Goal: Task Accomplishment & Management: Manage account settings

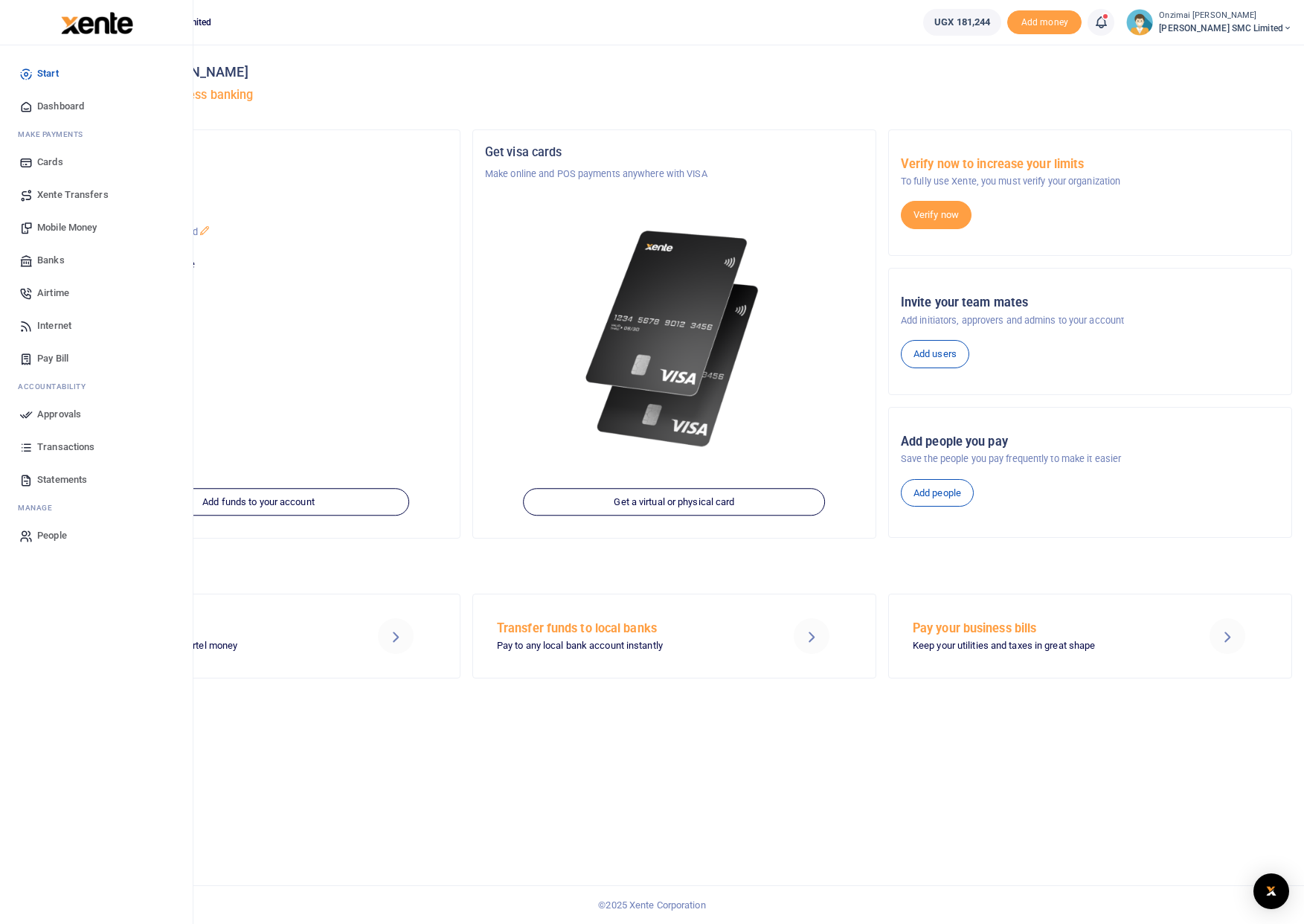
click at [53, 225] on span "Mobile Money" at bounding box center [67, 228] width 60 height 15
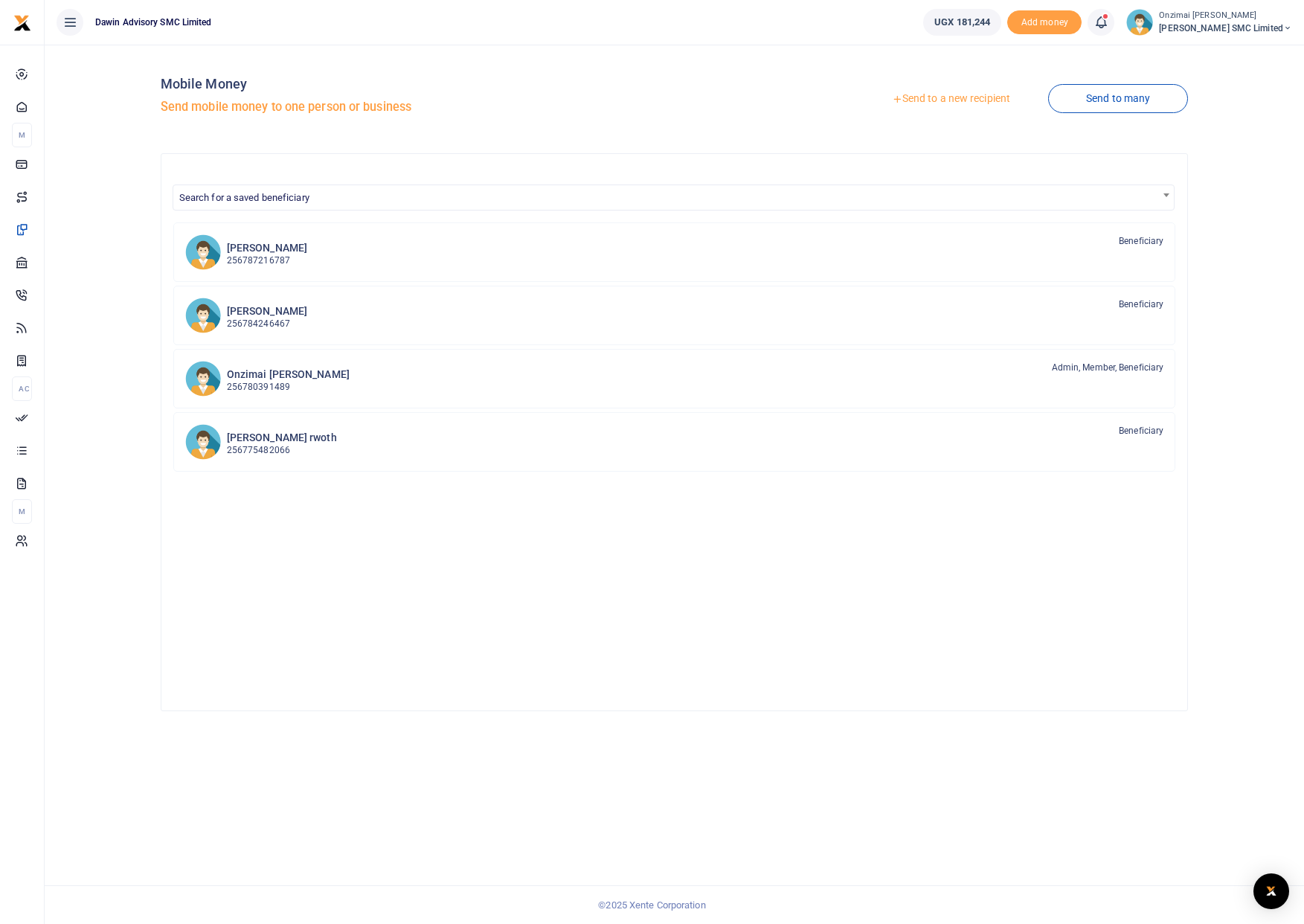
click at [315, 201] on span "Search for a saved beneficiary" at bounding box center [673, 196] width 1001 height 23
type input "0750"
click at [937, 101] on link "Send to a new recipient" at bounding box center [952, 99] width 194 height 27
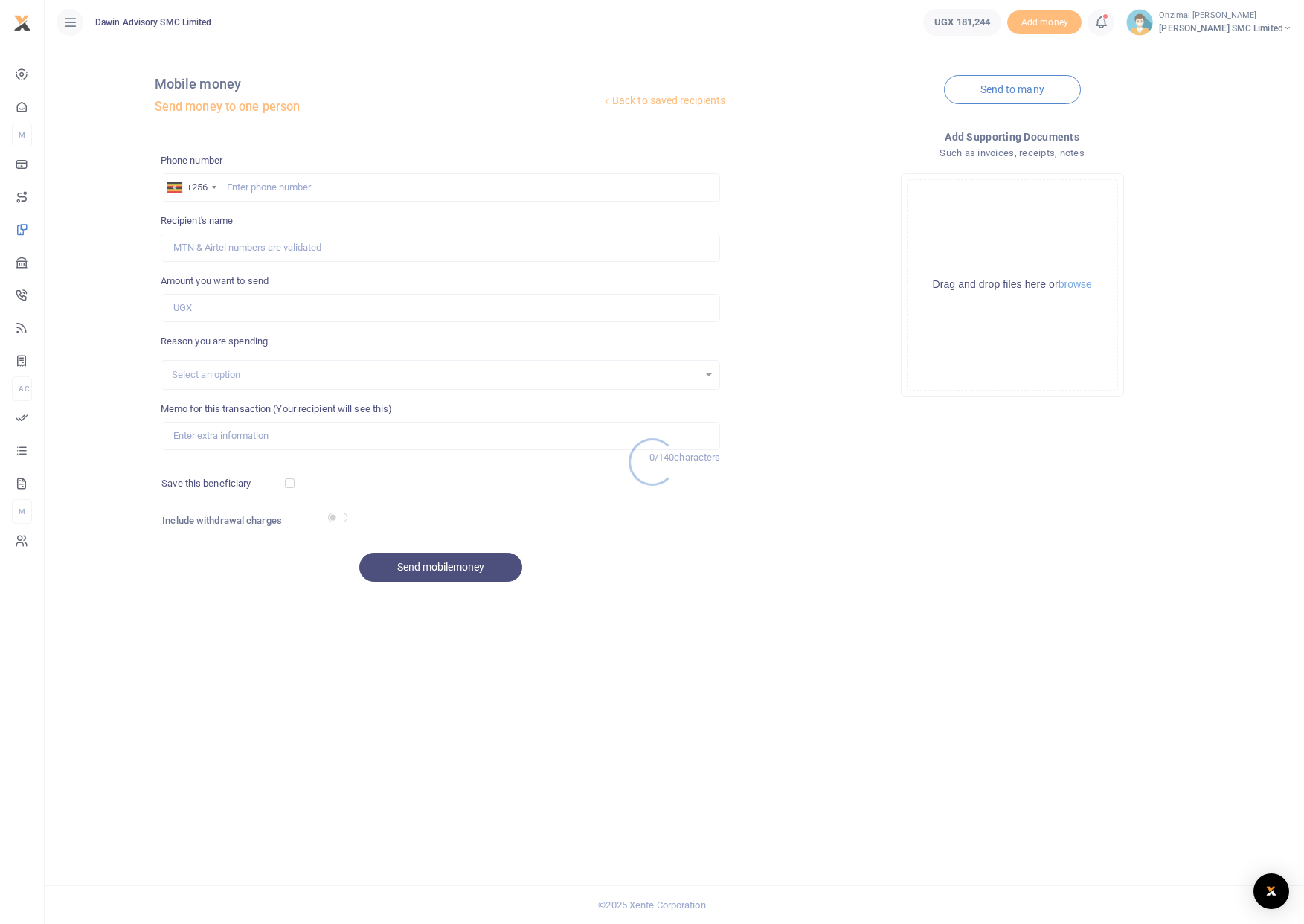
click at [291, 187] on div at bounding box center [652, 462] width 1304 height 924
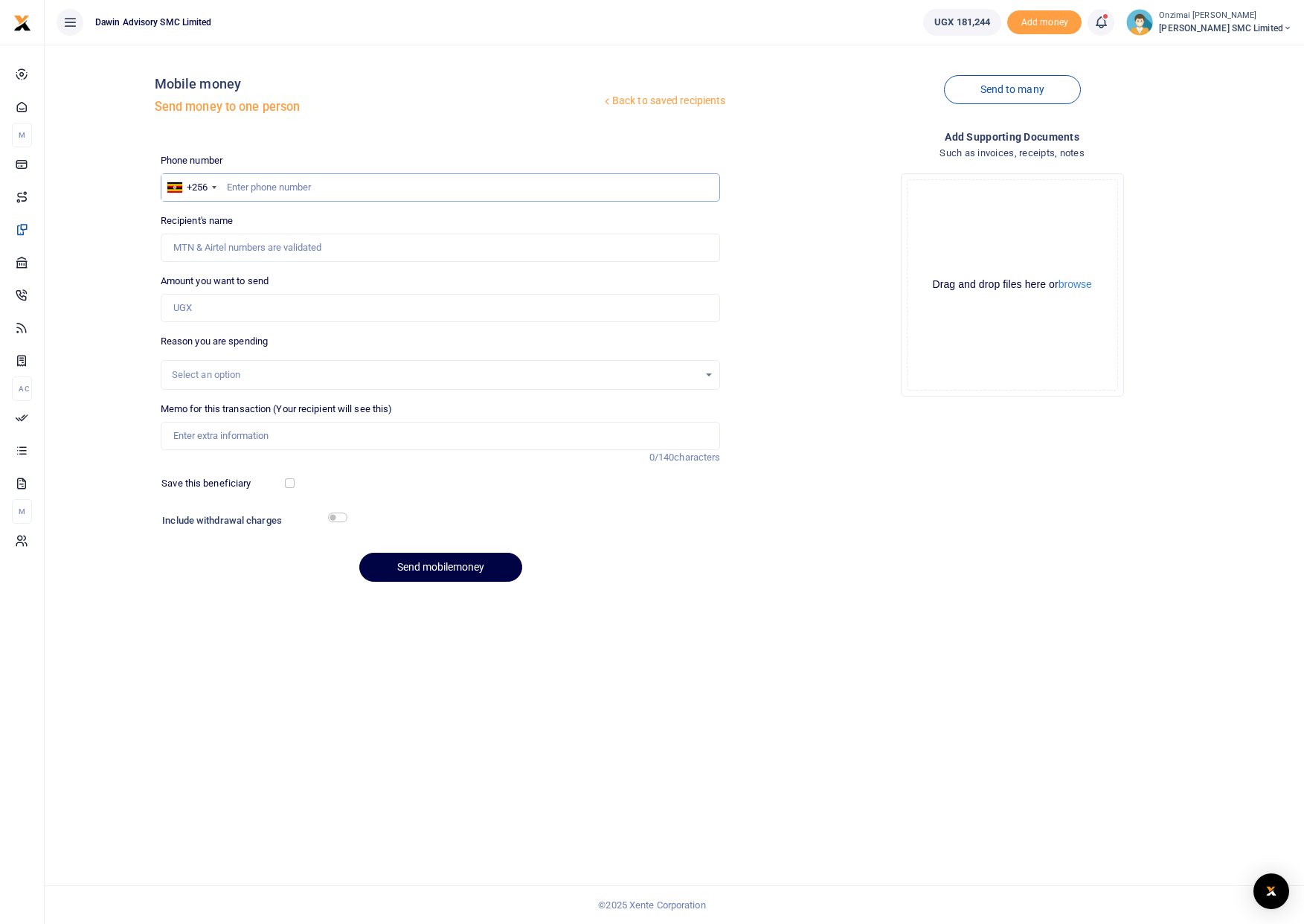
click at [291, 187] on input "text" at bounding box center [440, 187] width 560 height 28
type input "0750300290"
click at [199, 311] on input "Amount you want to send" at bounding box center [440, 307] width 560 height 28
type input "44"
type input "[PERSON_NAME]"
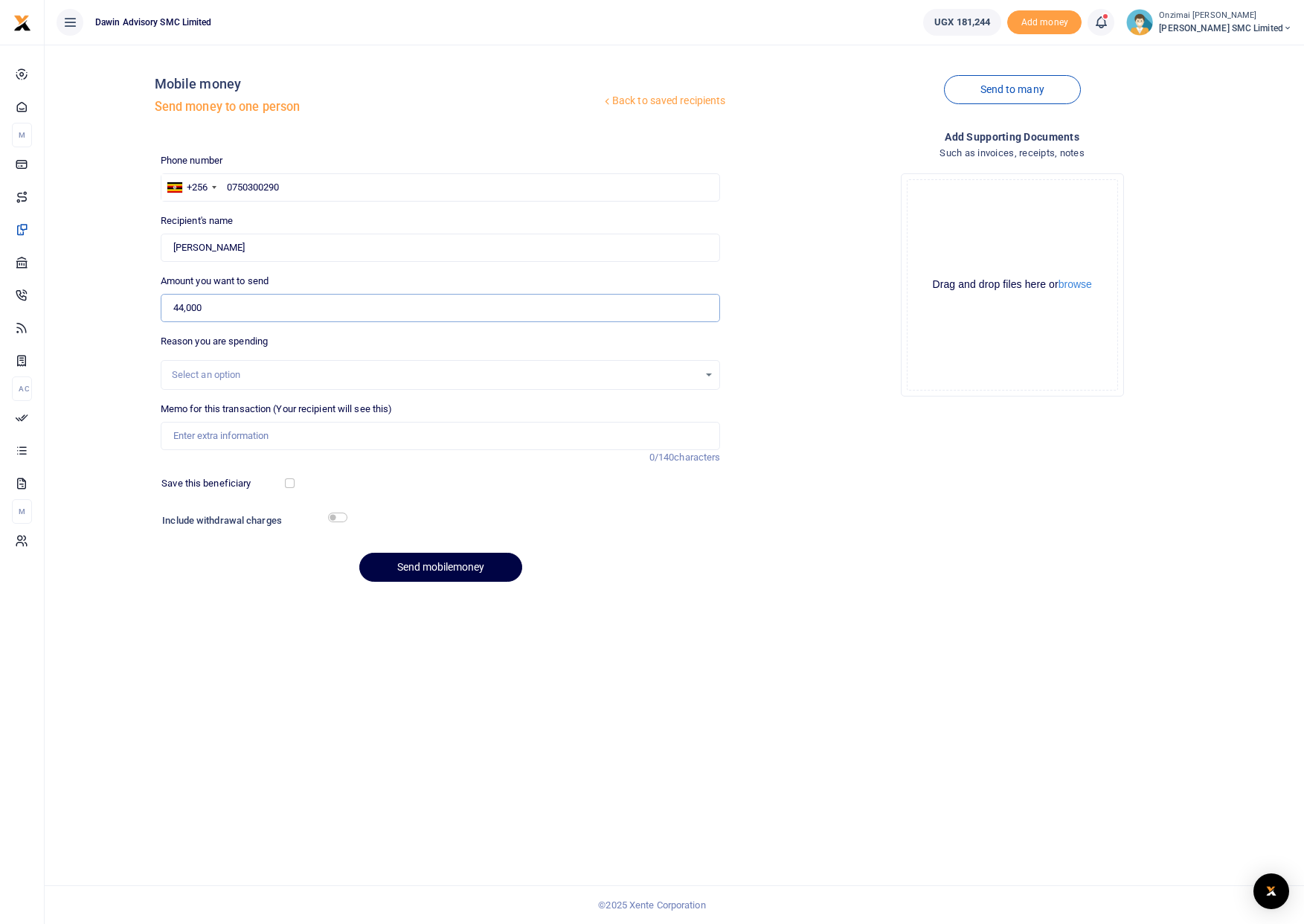
type input "44,000"
click at [195, 382] on div "Select an option" at bounding box center [440, 375] width 560 height 30
click at [254, 371] on div "Select an option" at bounding box center [436, 375] width 527 height 15
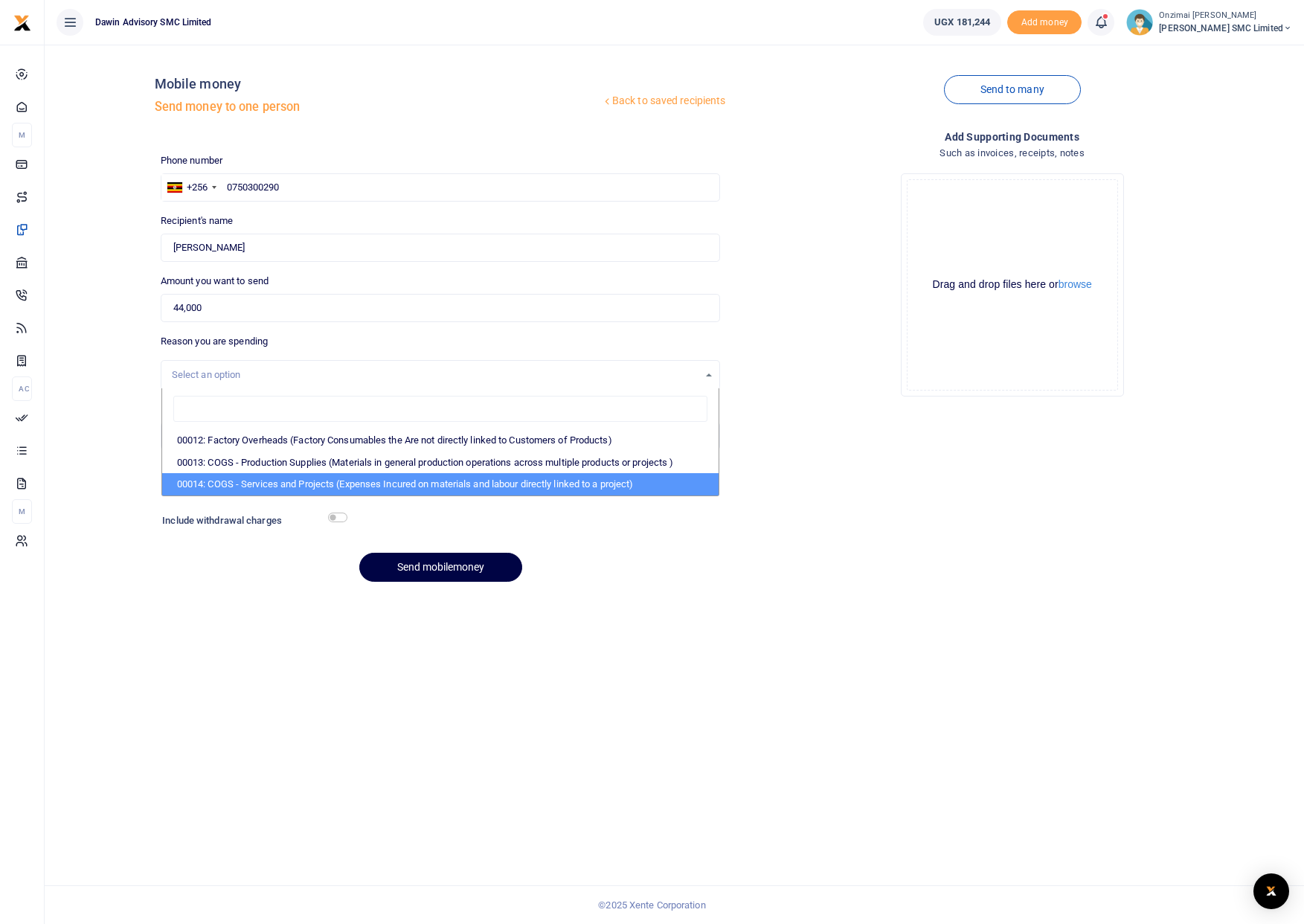
click at [994, 590] on div "Add supporting Documents Such as invoices, receipts, notes Drop your files here…" at bounding box center [1012, 362] width 572 height 465
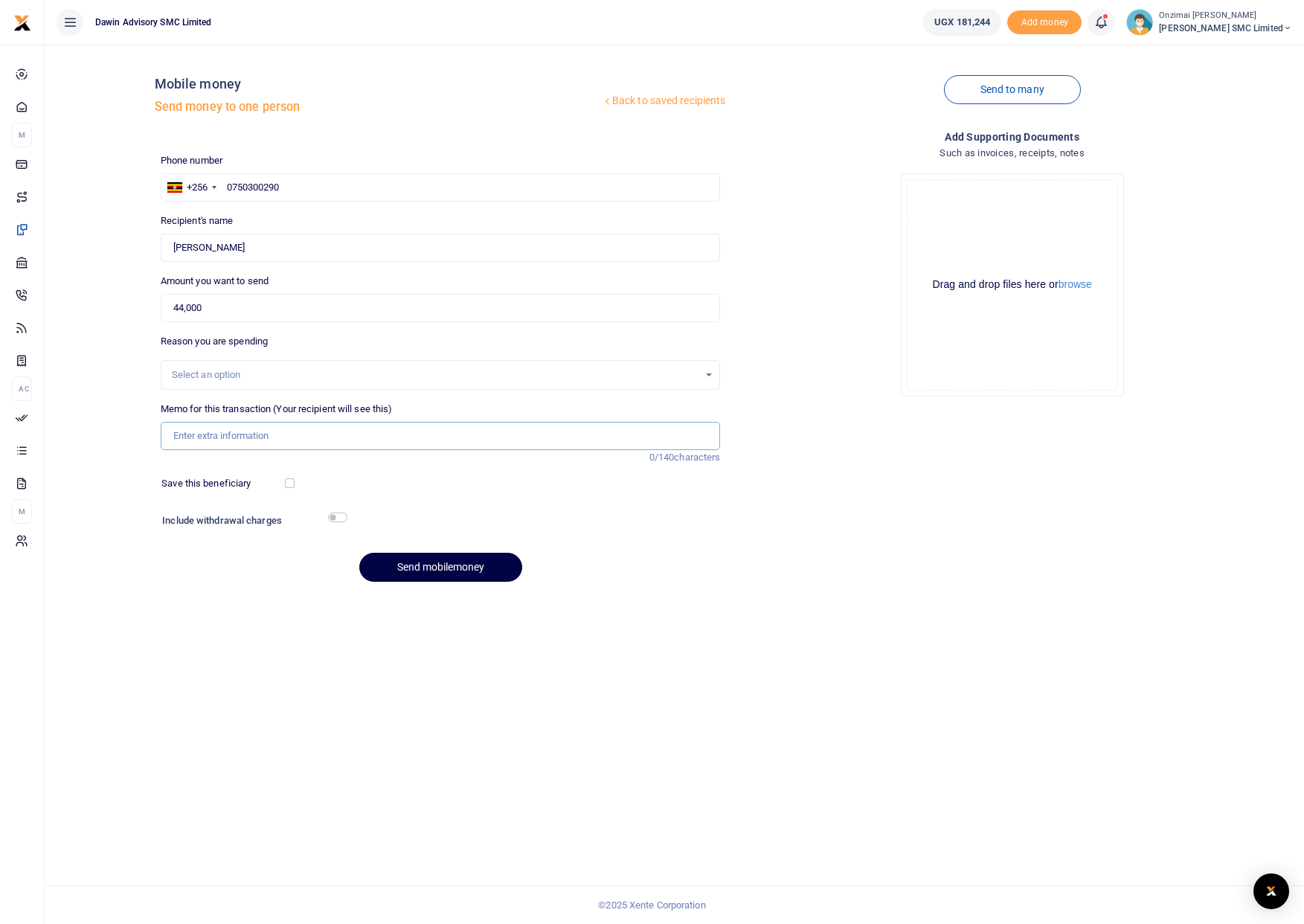
click at [255, 445] on input "Memo for this transaction (Your recipient will see this)" at bounding box center [440, 435] width 560 height 28
type input "F"
type input "Being Payment of Medical Expenses for [PERSON_NAME]"
click at [392, 561] on button "Send mobilemoney" at bounding box center [440, 566] width 163 height 29
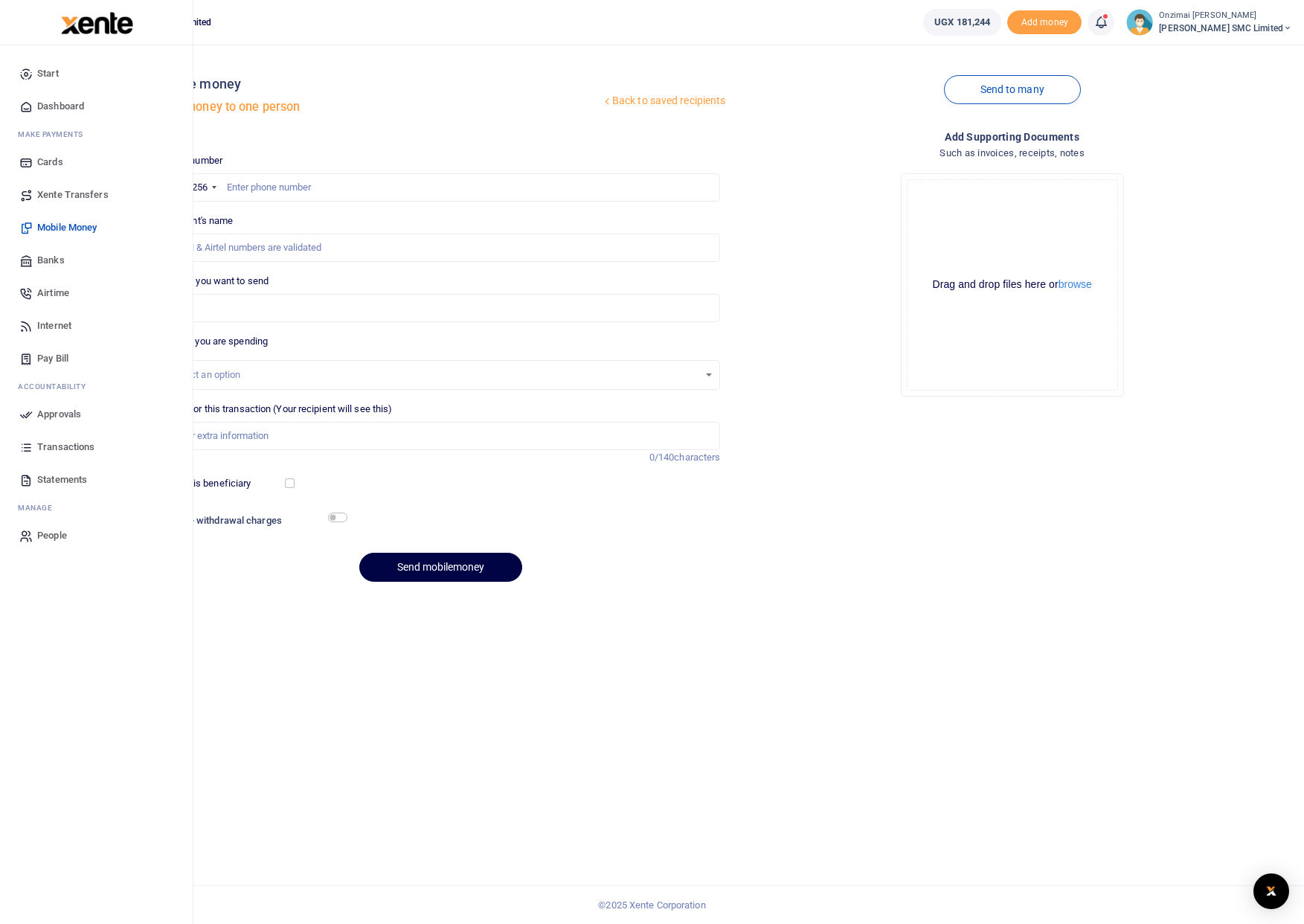
click at [37, 412] on span "Approvals" at bounding box center [59, 414] width 44 height 15
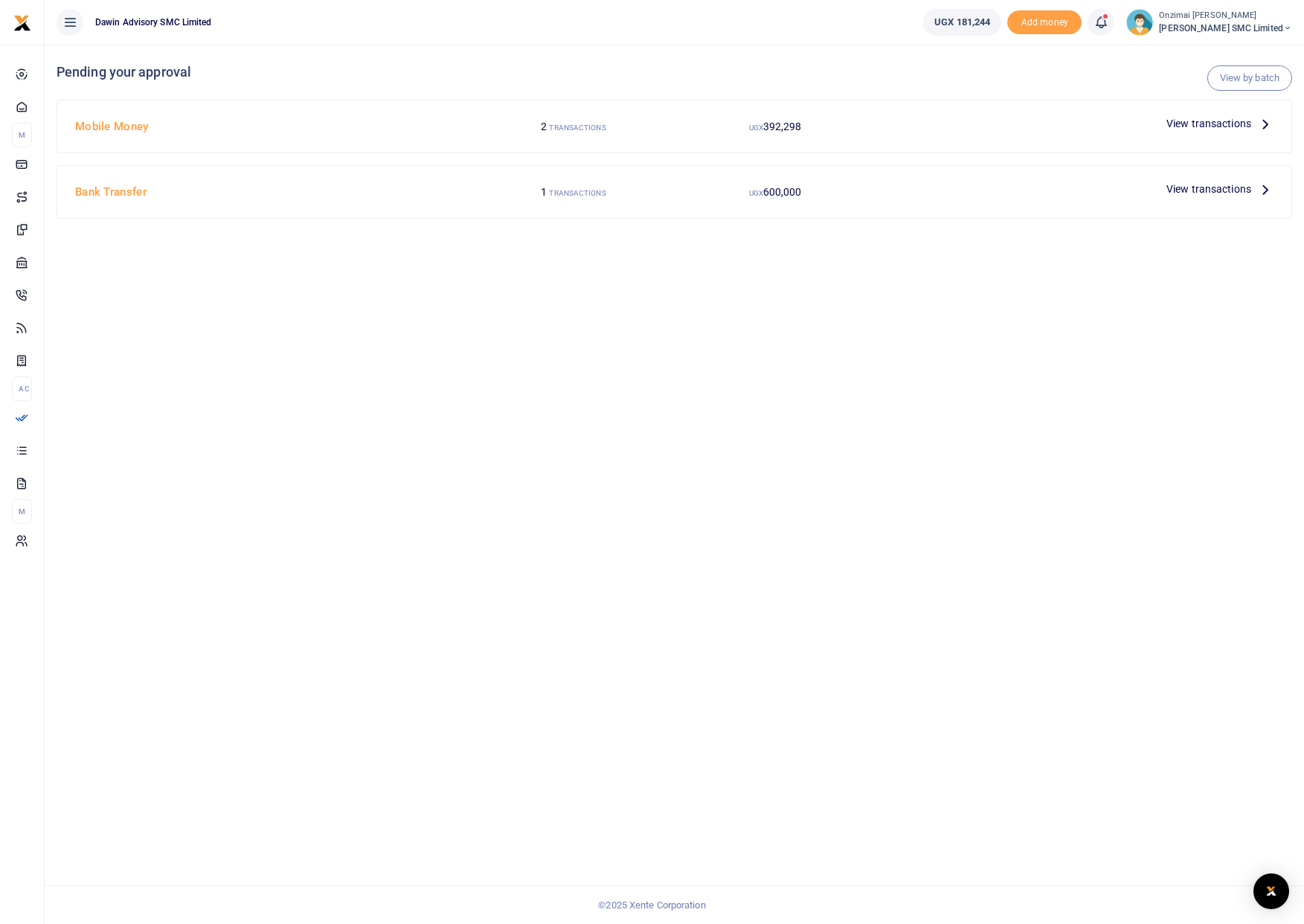
click at [1201, 126] on span "View transactions" at bounding box center [1209, 123] width 85 height 17
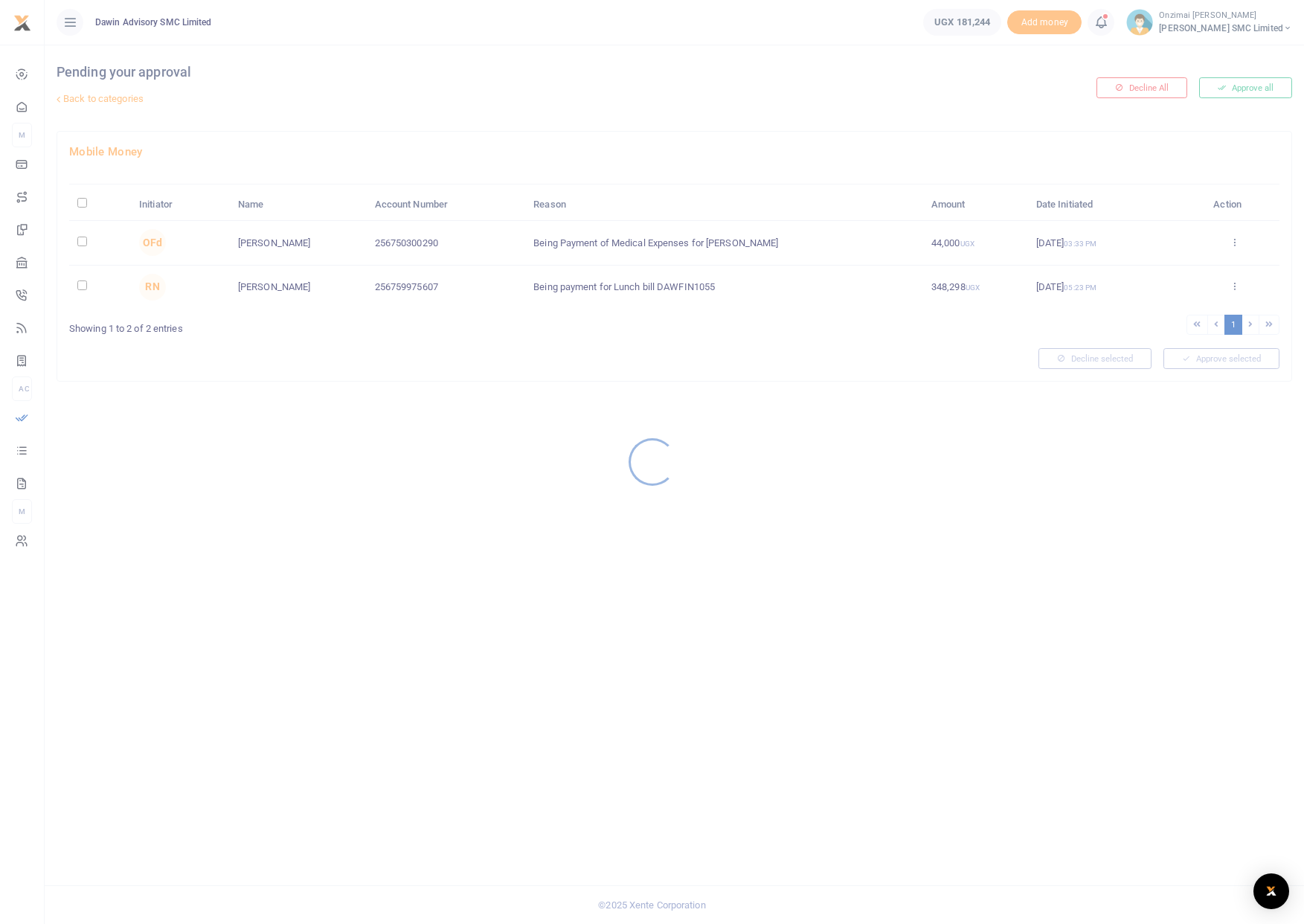
click at [85, 243] on div at bounding box center [652, 462] width 1304 height 924
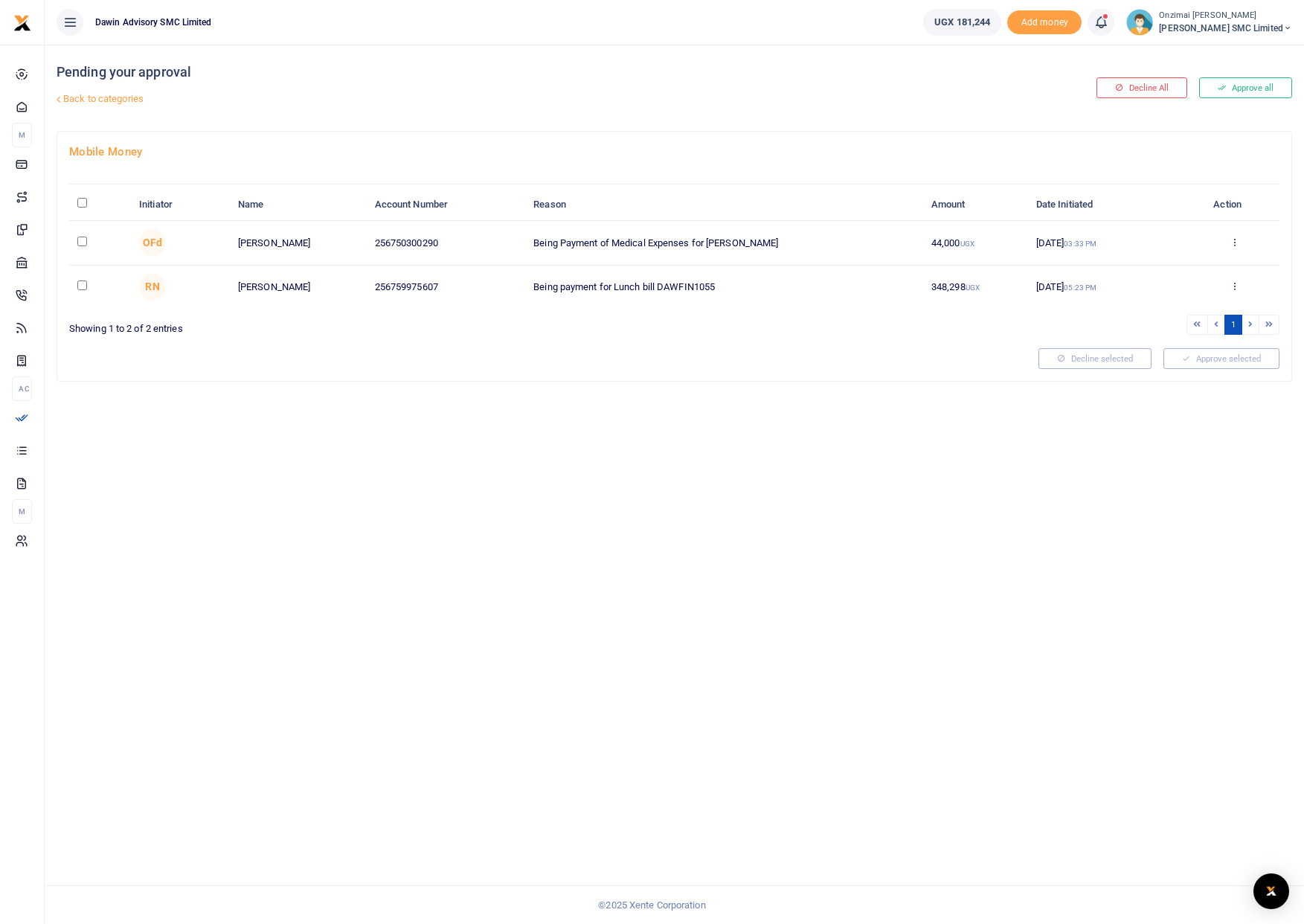
click at [90, 245] on td at bounding box center [100, 242] width 62 height 44
click at [82, 242] on input "checkbox" at bounding box center [82, 241] width 9 height 9
checkbox input "true"
click at [1189, 358] on button "Approve selected (1)" at bounding box center [1216, 359] width 126 height 21
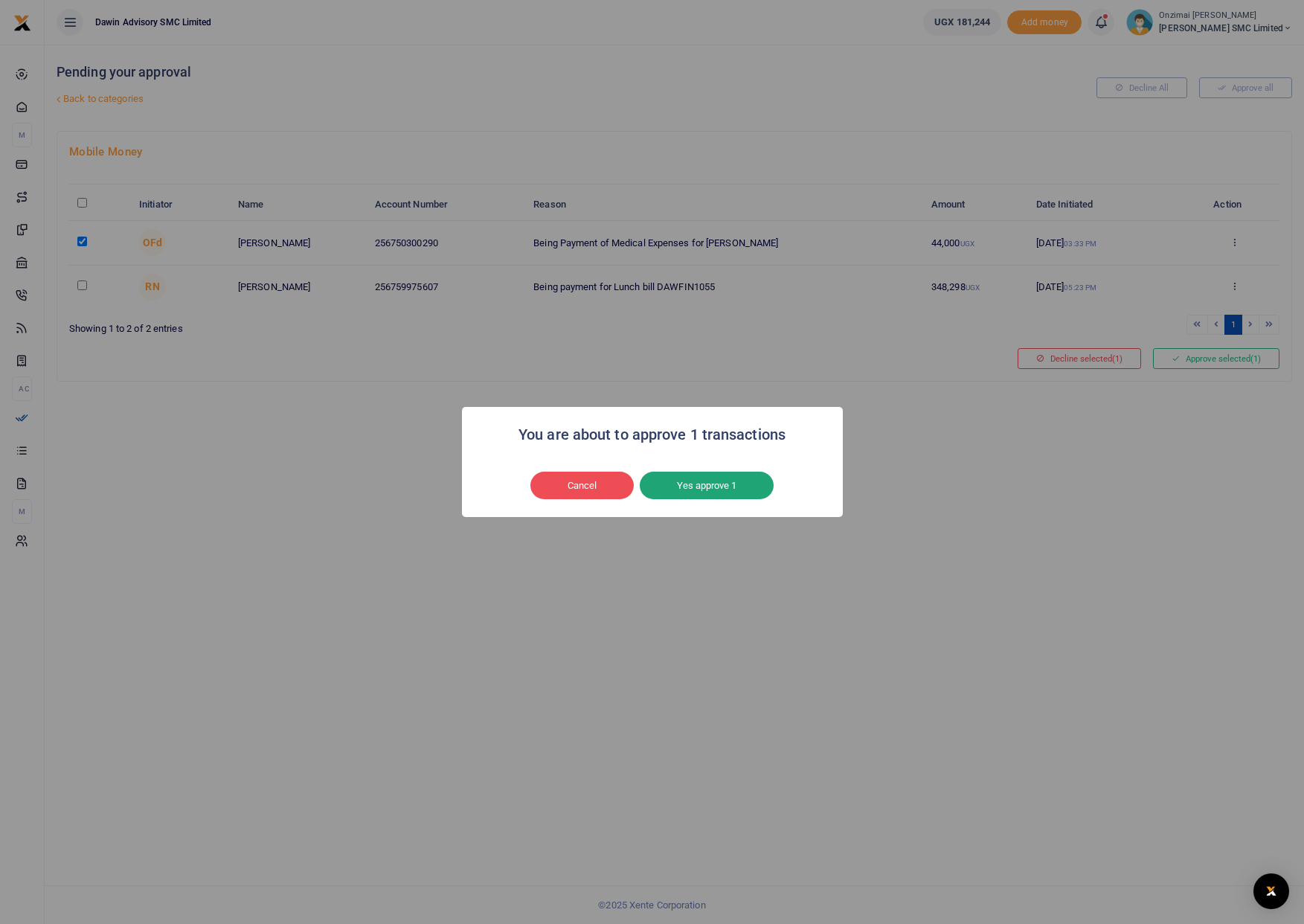
click at [724, 493] on button "Yes approve 1" at bounding box center [707, 486] width 134 height 28
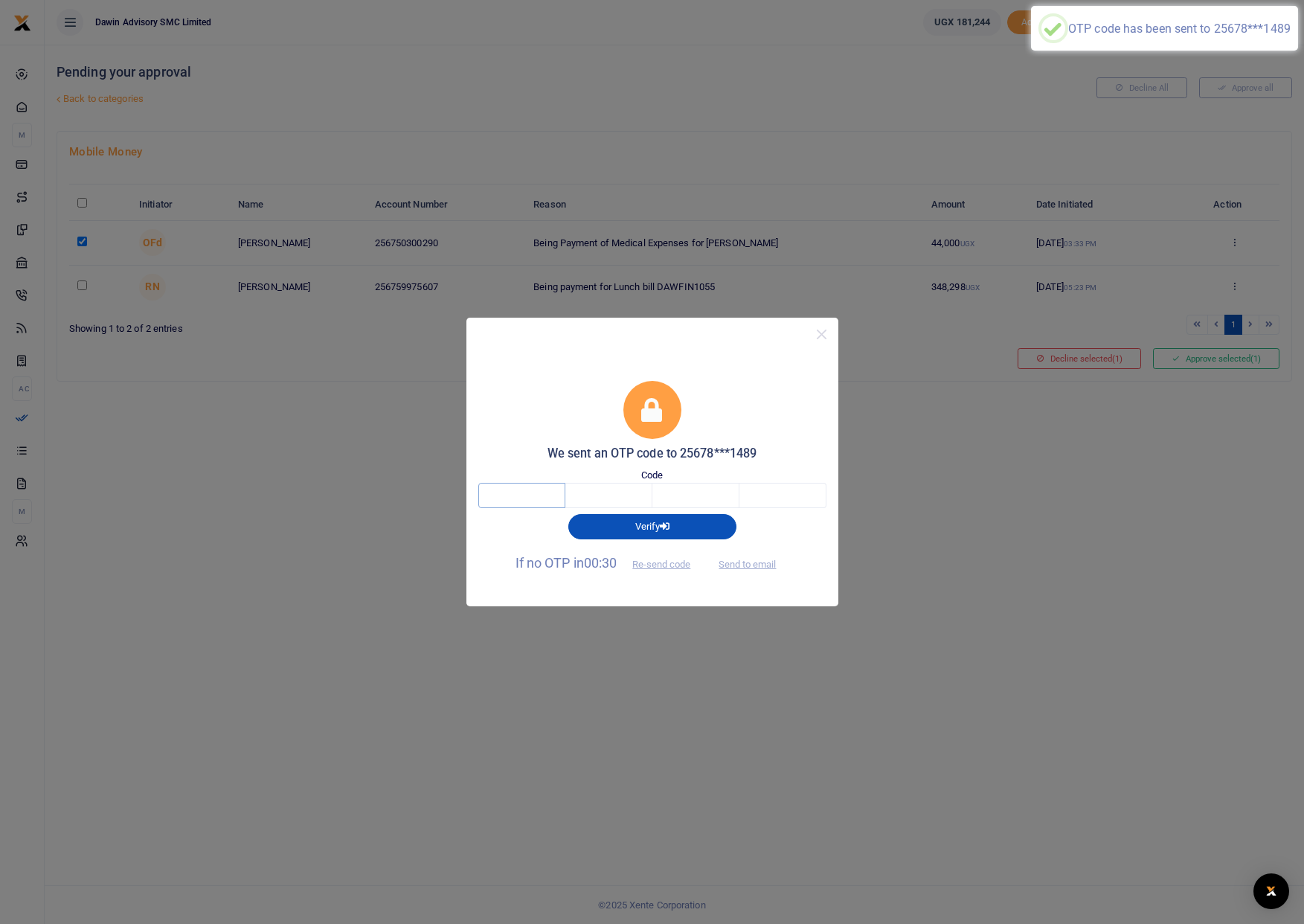
click at [518, 487] on input "text" at bounding box center [522, 495] width 87 height 25
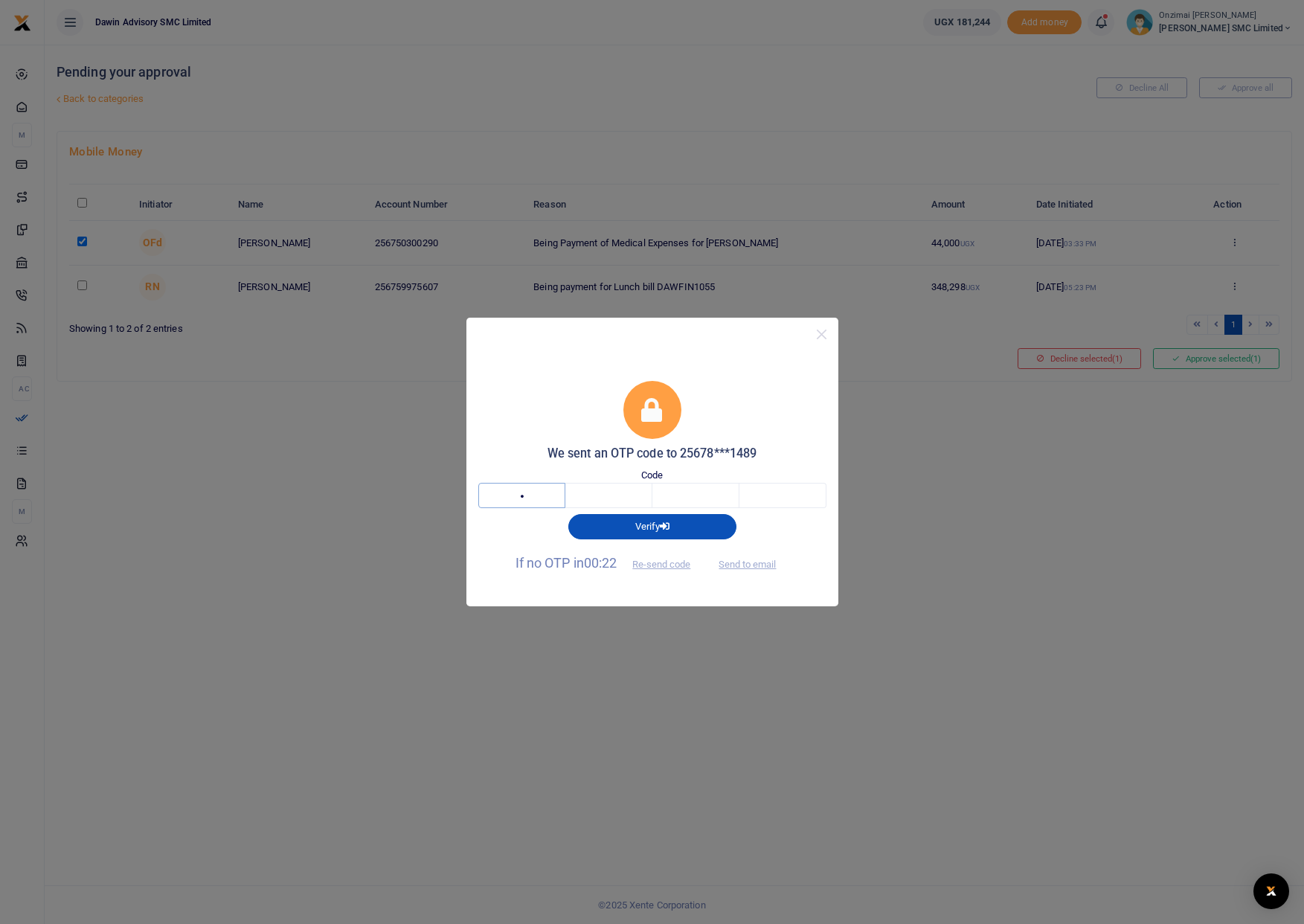
type input "5"
type input "8"
type input "4"
type input "1"
